Goal: Entertainment & Leisure: Consume media (video, audio)

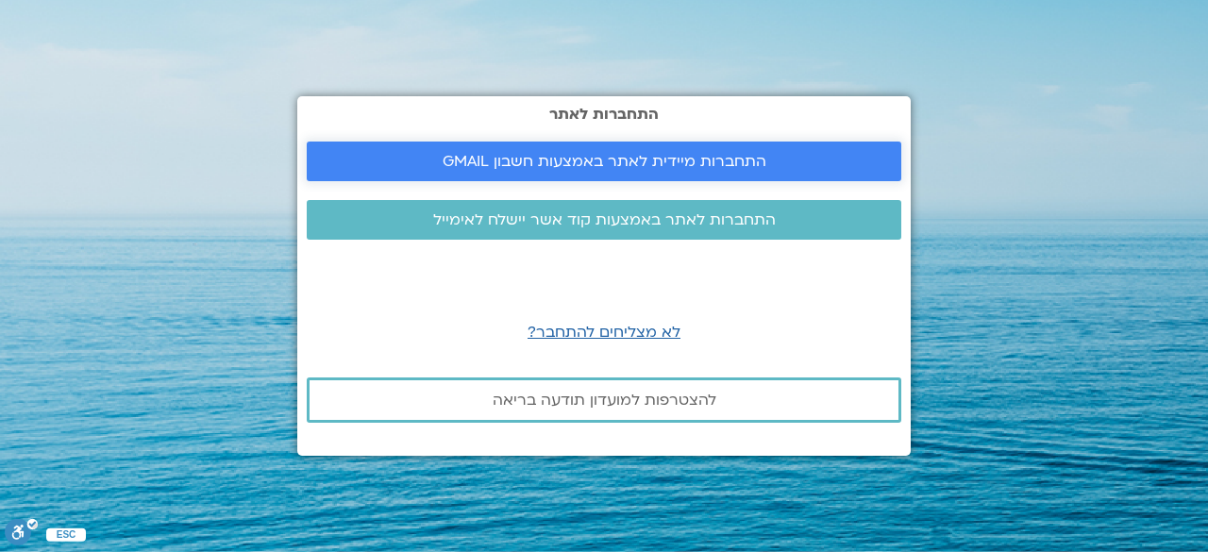
click at [634, 158] on span "התחברות מיידית לאתר באמצעות חשבון GMAIL" at bounding box center [605, 161] width 324 height 17
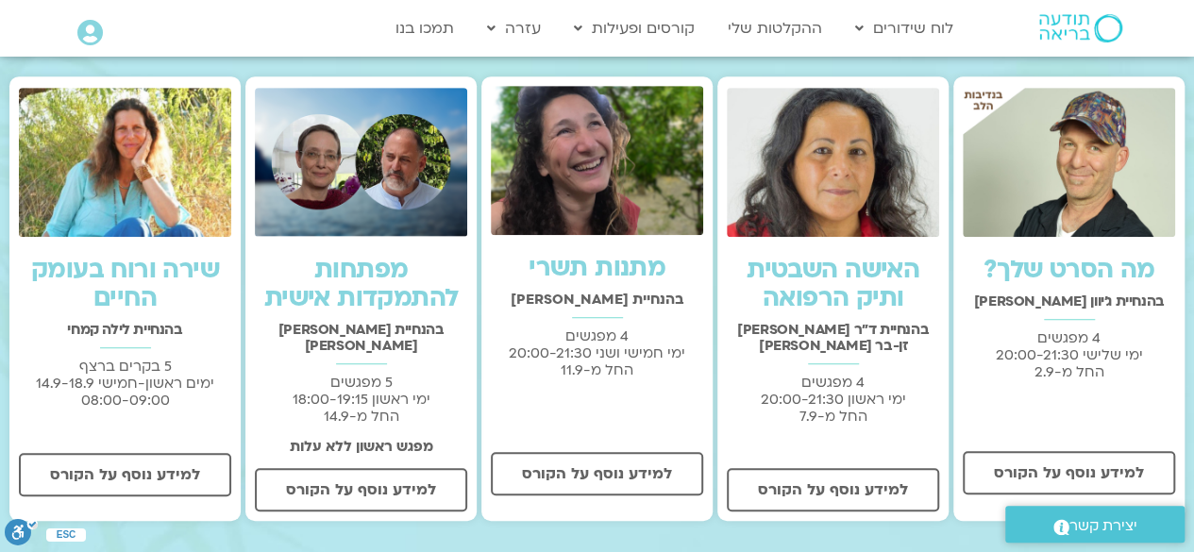
scroll to position [529, 0]
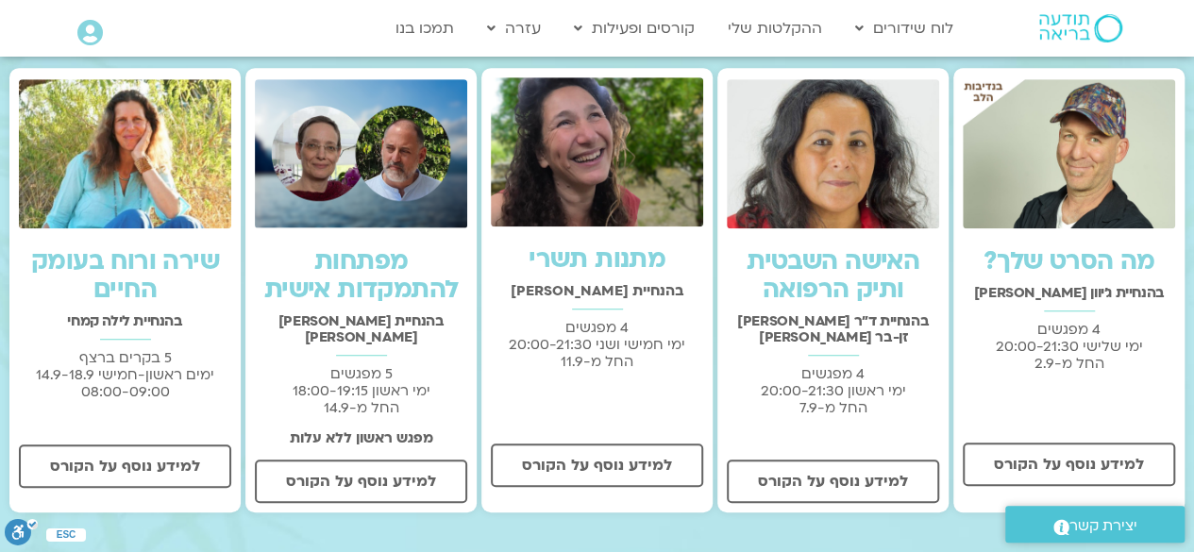
click at [627, 209] on img at bounding box center [597, 151] width 212 height 149
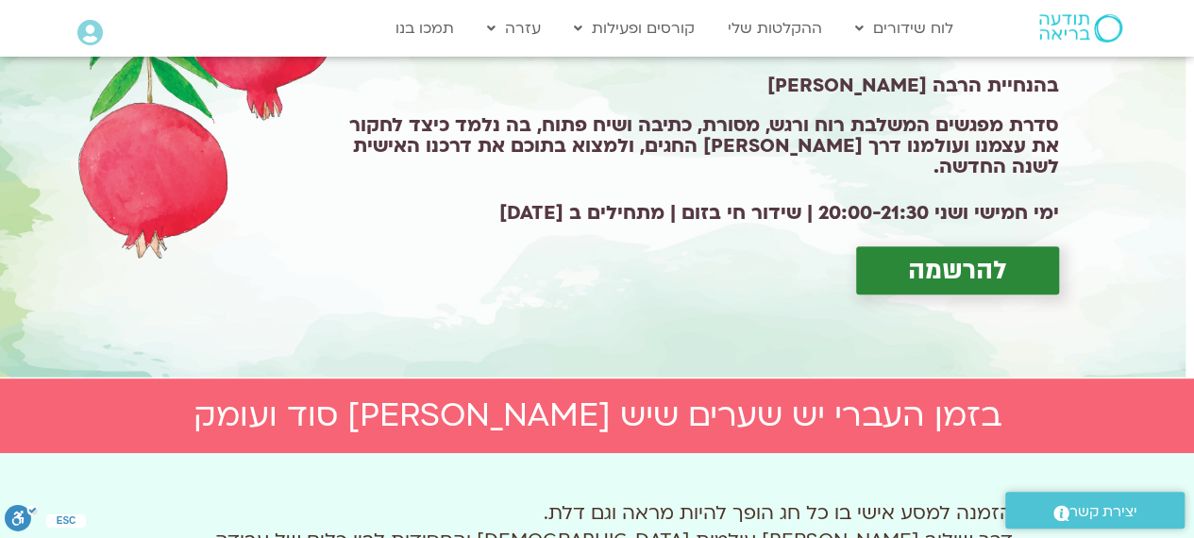
scroll to position [269, 0]
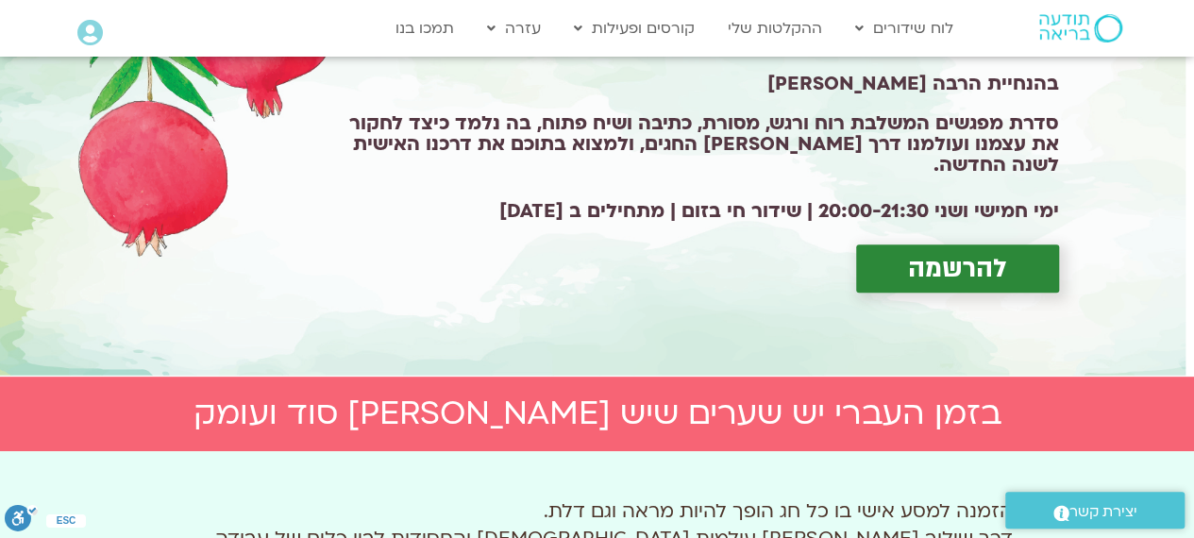
click at [1004, 264] on span "להרשמה" at bounding box center [957, 268] width 99 height 29
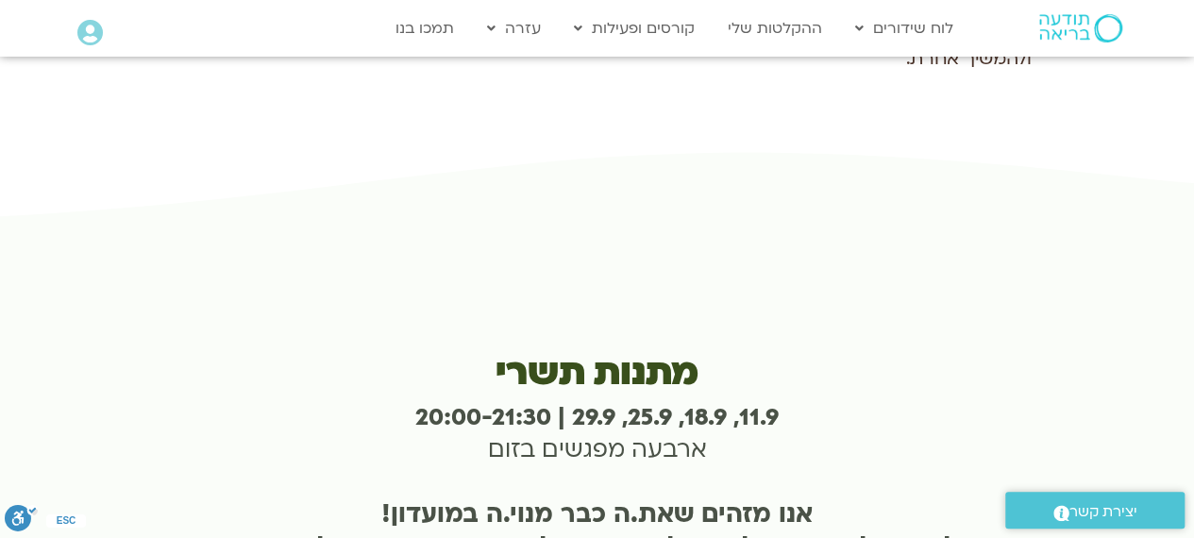
scroll to position [3710, 0]
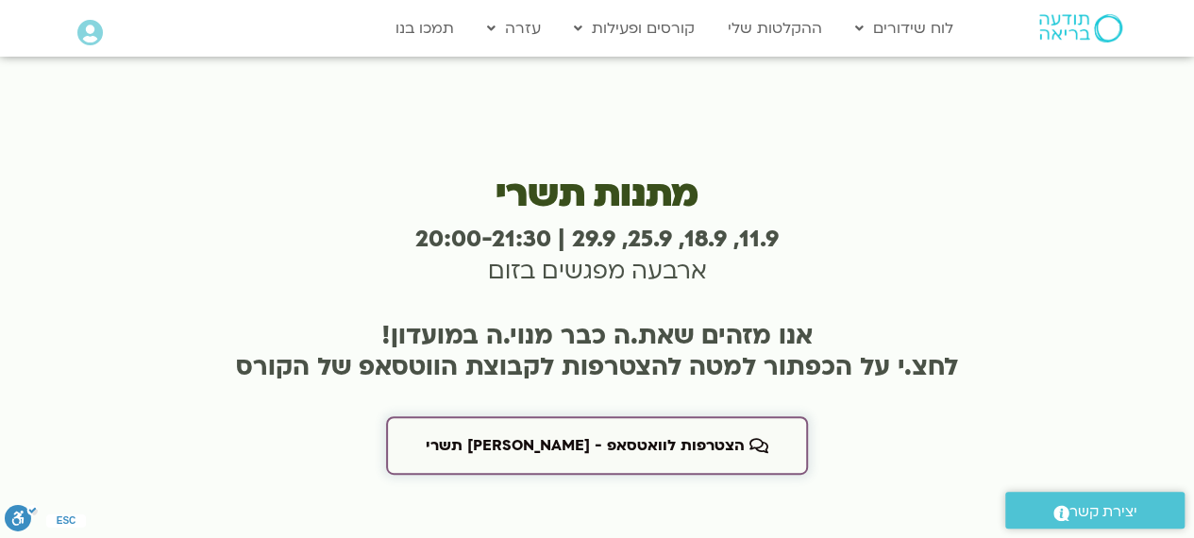
click at [625, 437] on span "הצטרפות לוואטסאפ - שערי תשרי" at bounding box center [585, 445] width 319 height 17
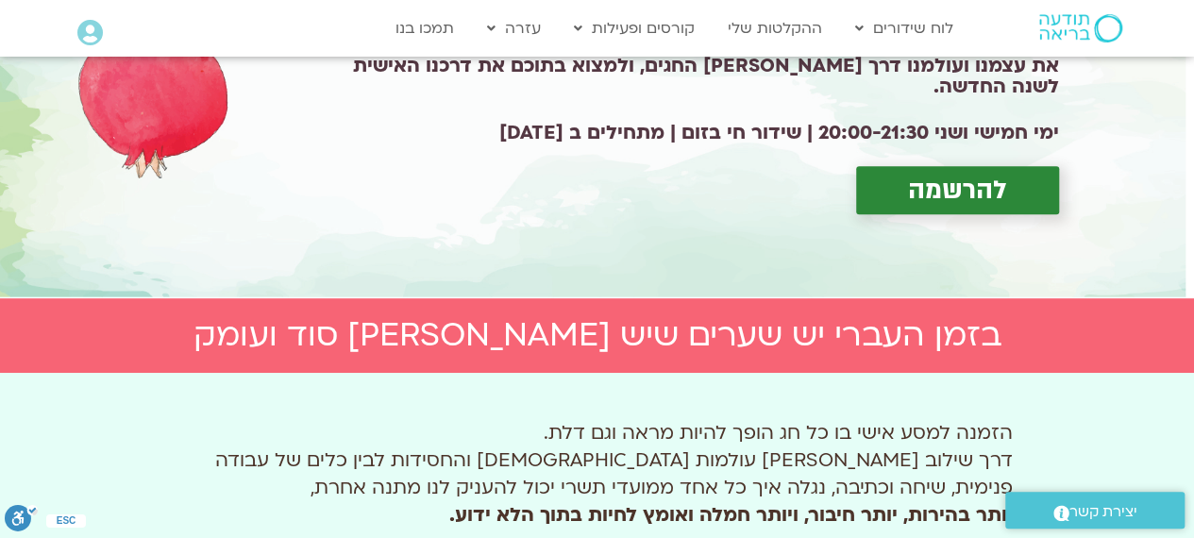
scroll to position [0, 0]
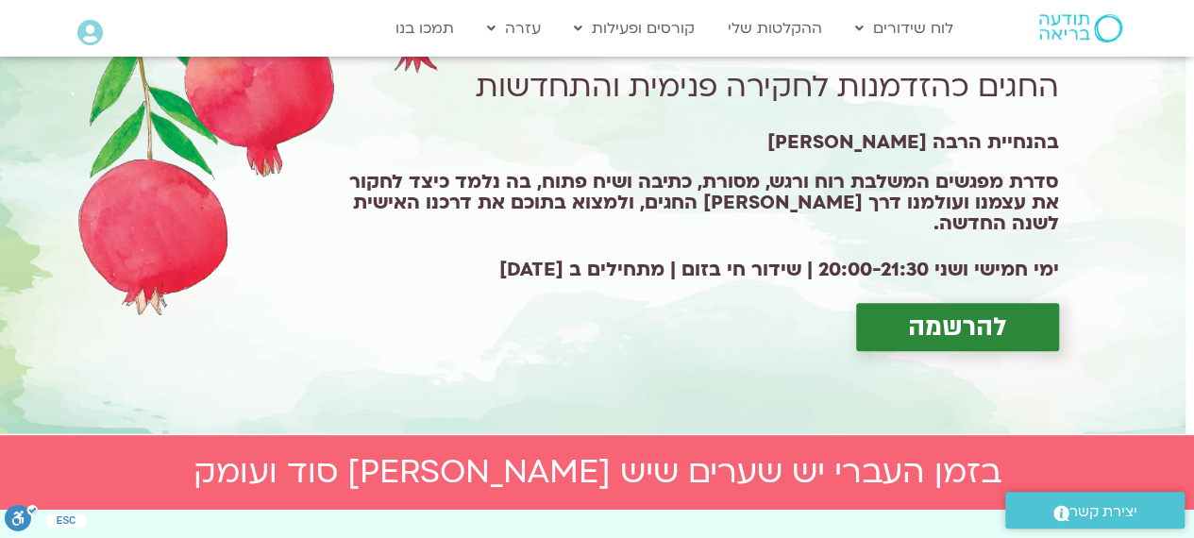
scroll to position [269, 0]
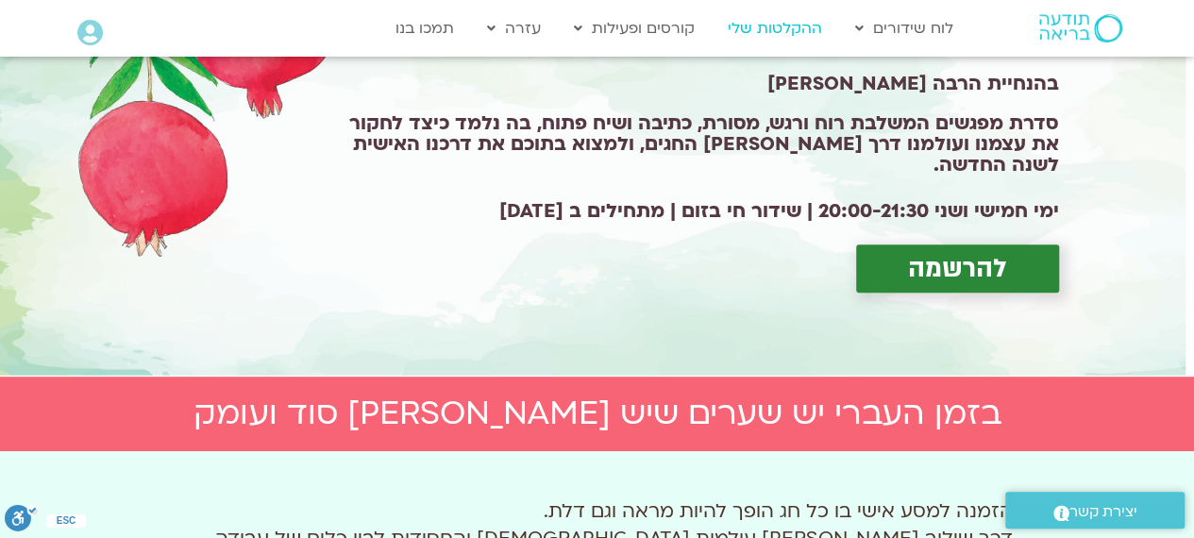
click at [768, 25] on link "ההקלטות שלי" at bounding box center [774, 28] width 113 height 36
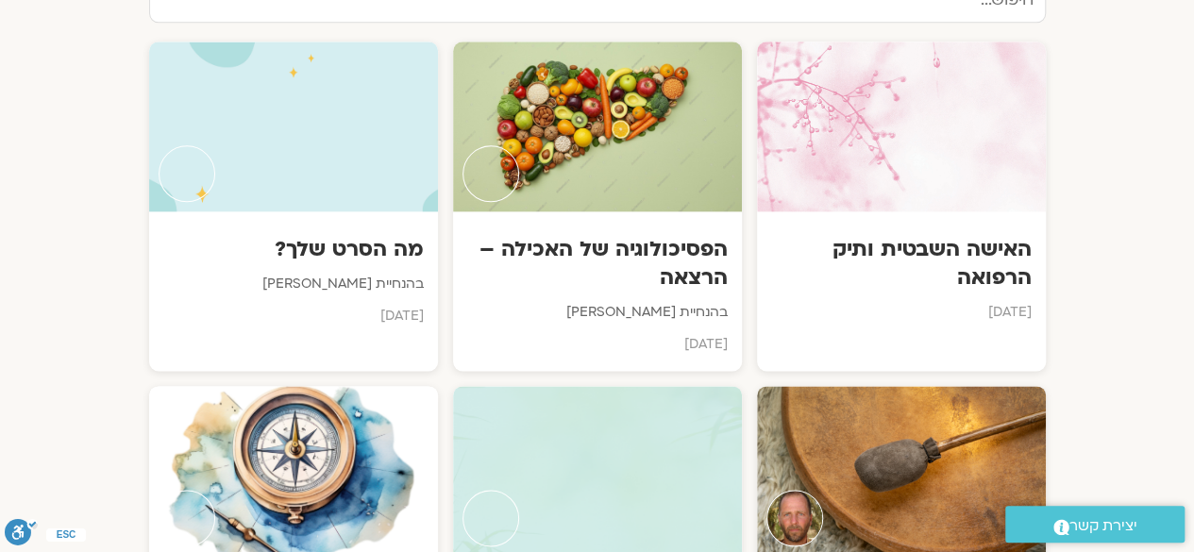
scroll to position [1033, 0]
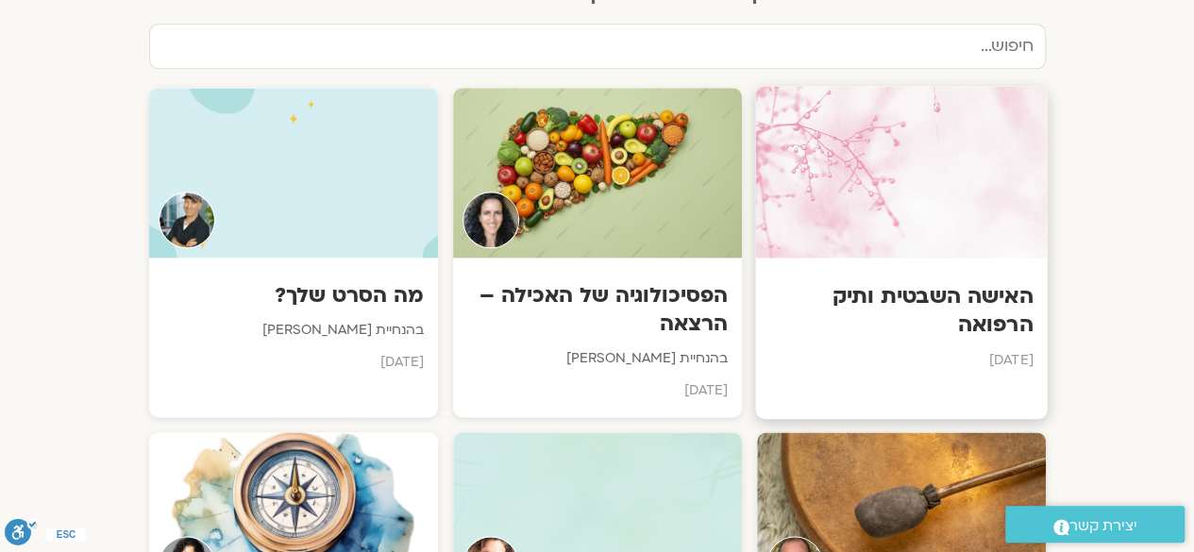
click at [979, 284] on h3 "האישה השבטית ותיק הרפואה" at bounding box center [900, 310] width 263 height 58
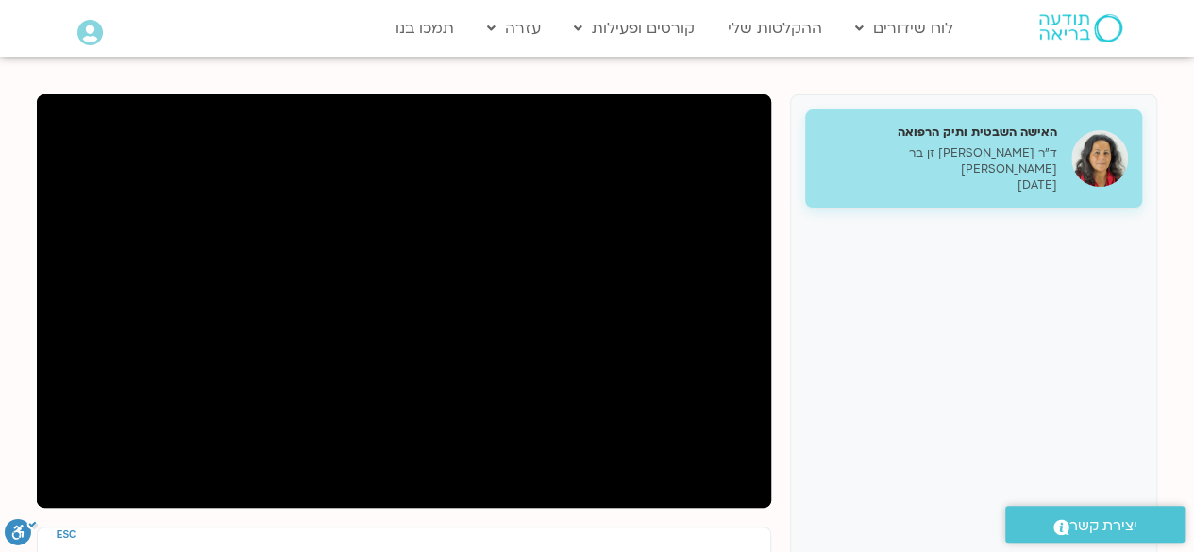
scroll to position [208, 0]
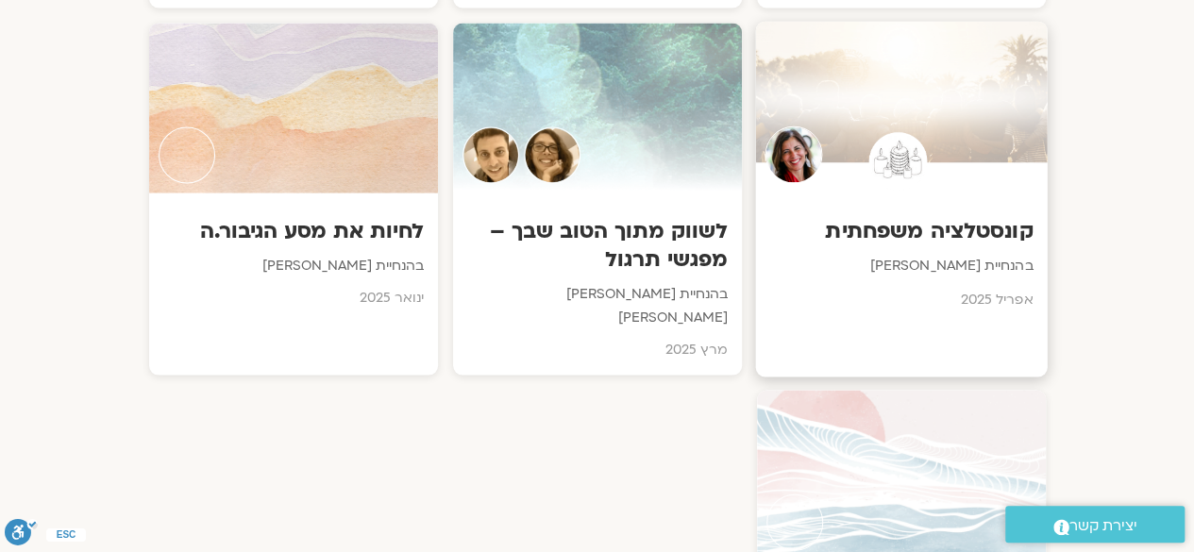
scroll to position [1785, 0]
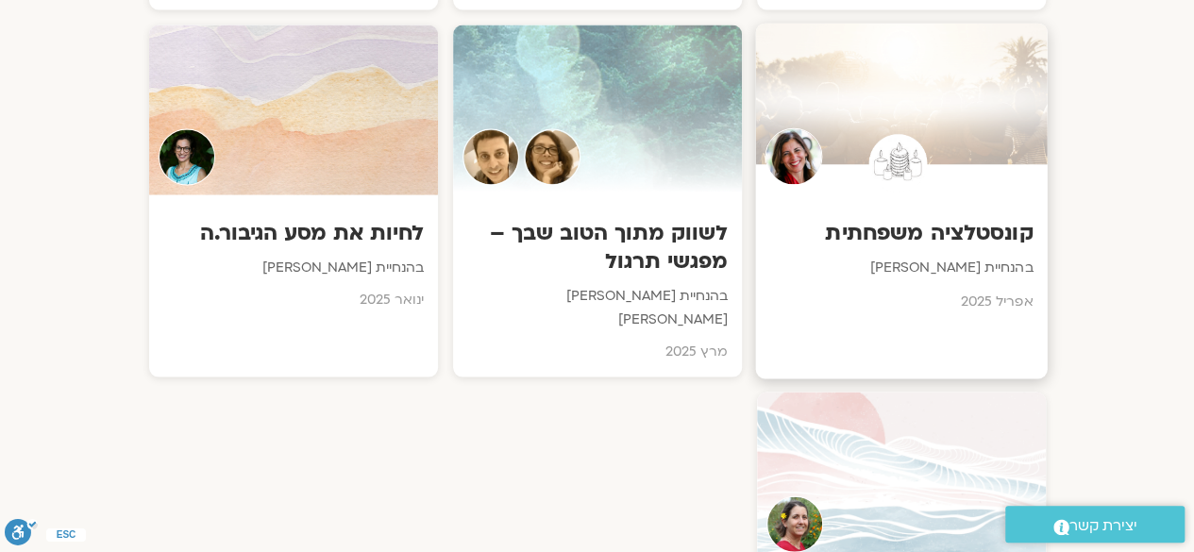
click at [918, 96] on div at bounding box center [901, 109] width 292 height 172
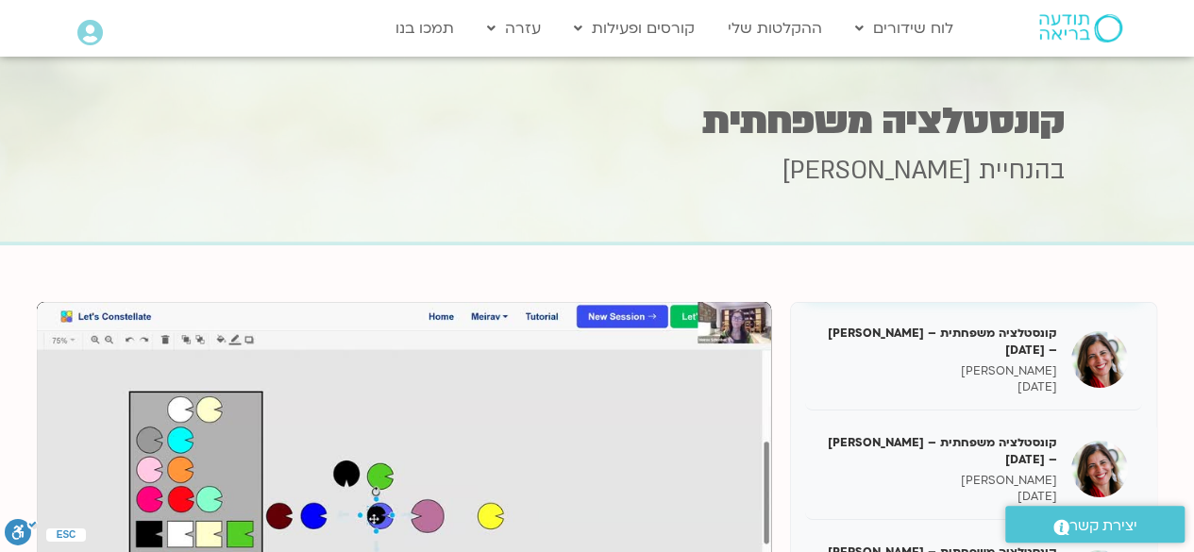
scroll to position [115, 0]
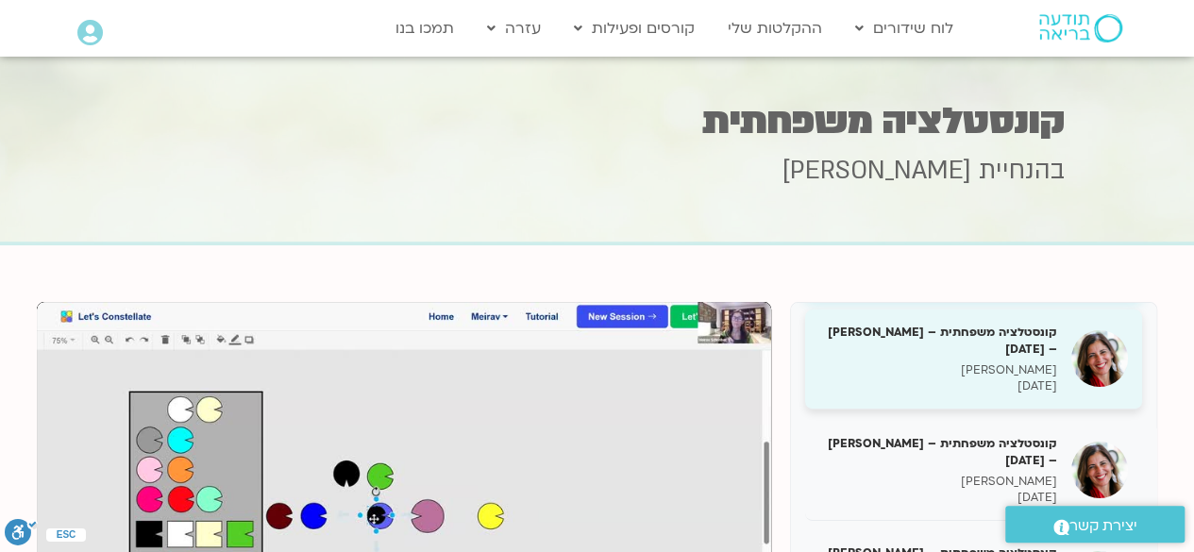
click at [974, 354] on h5 "קונסטלציה משפחתית – מירב שרייבר – 06/05/25" at bounding box center [938, 341] width 238 height 34
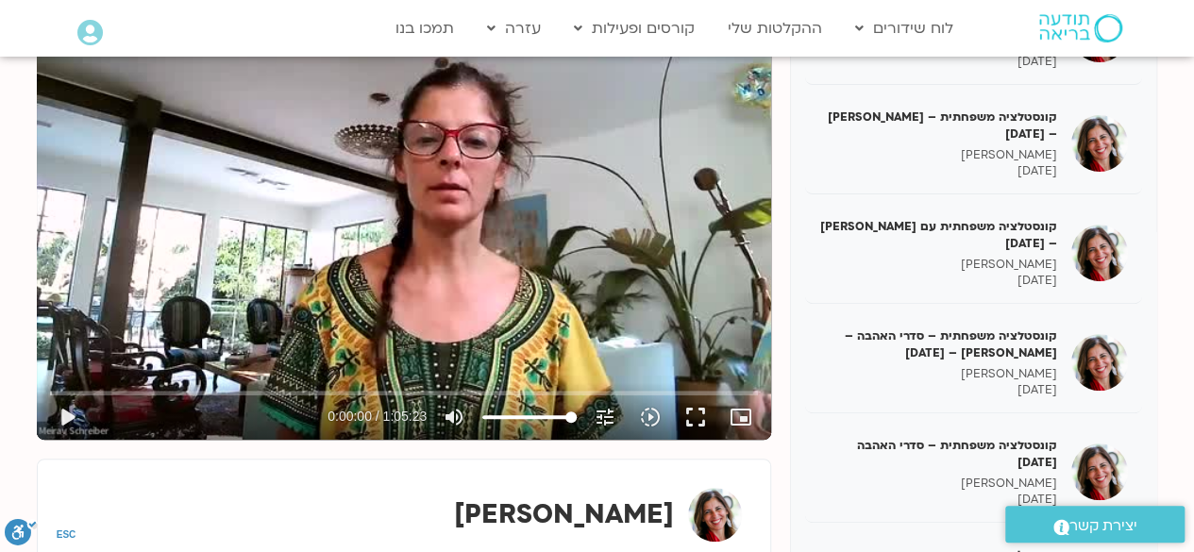
scroll to position [275, 0]
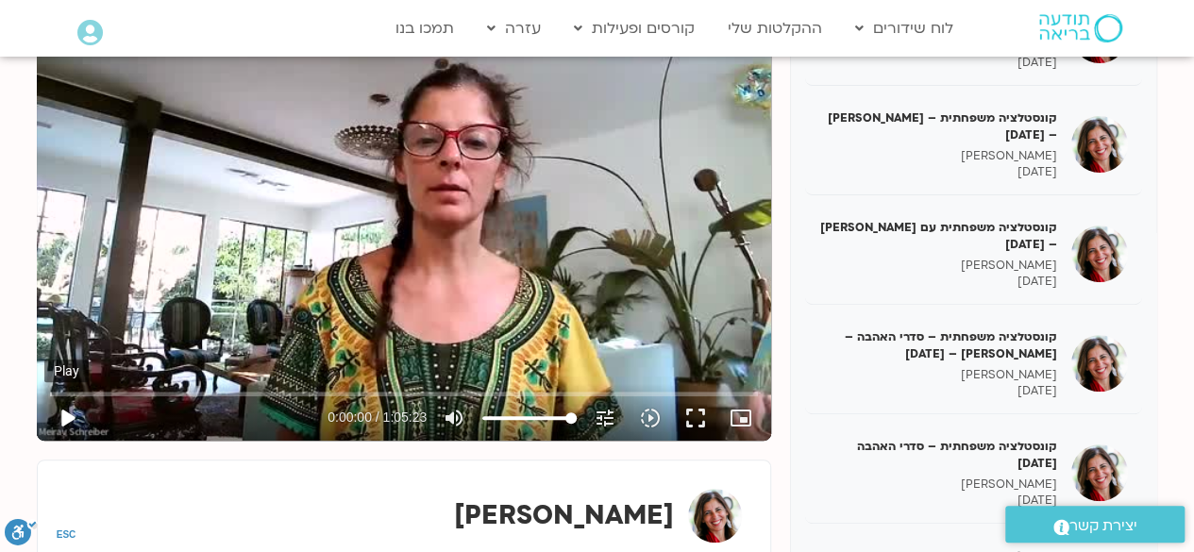
click at [64, 420] on button "play_arrow" at bounding box center [66, 418] width 45 height 45
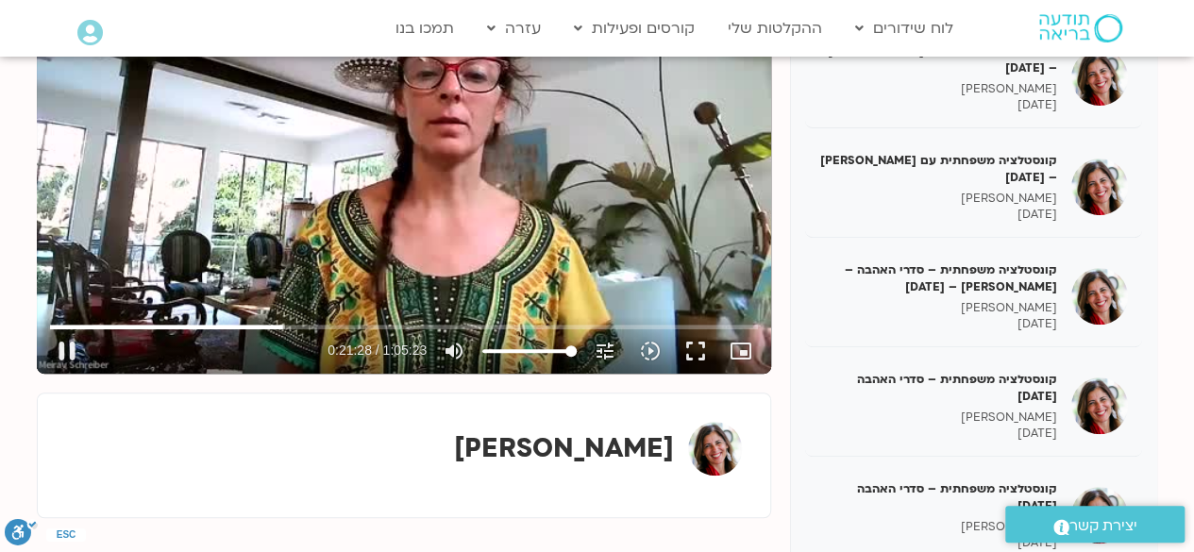
scroll to position [351, 0]
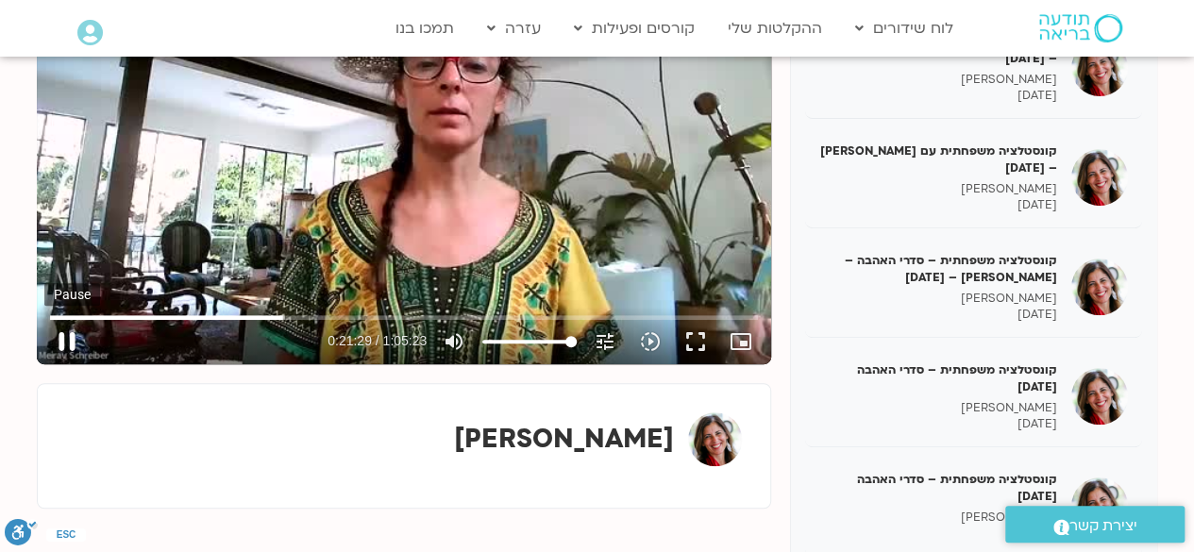
click at [73, 339] on button "pause" at bounding box center [66, 341] width 45 height 45
type input "1289.999022"
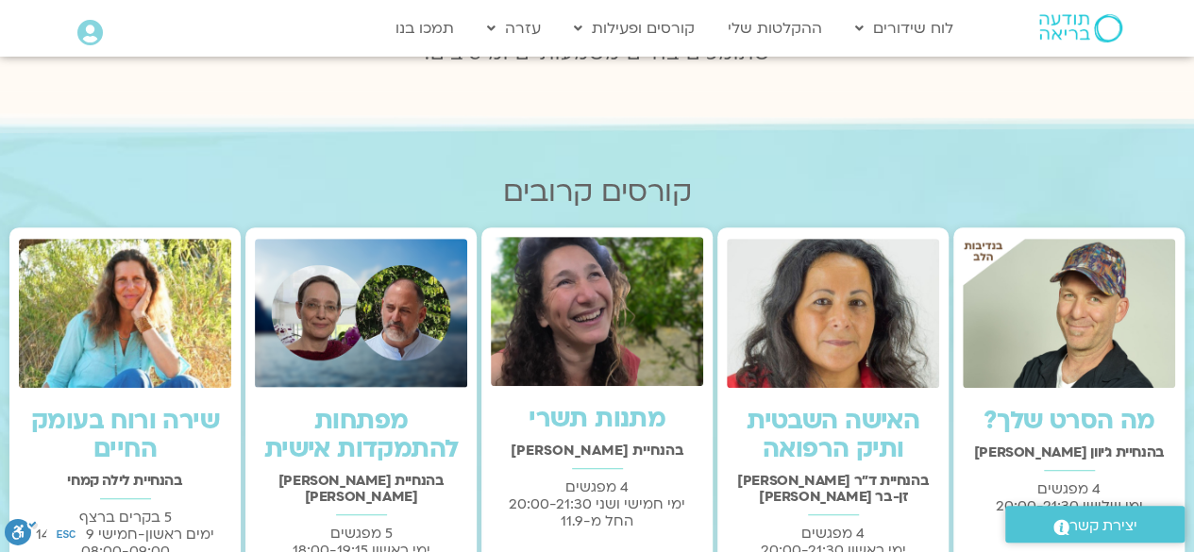
scroll to position [365, 0]
